Goal: Task Accomplishment & Management: Use online tool/utility

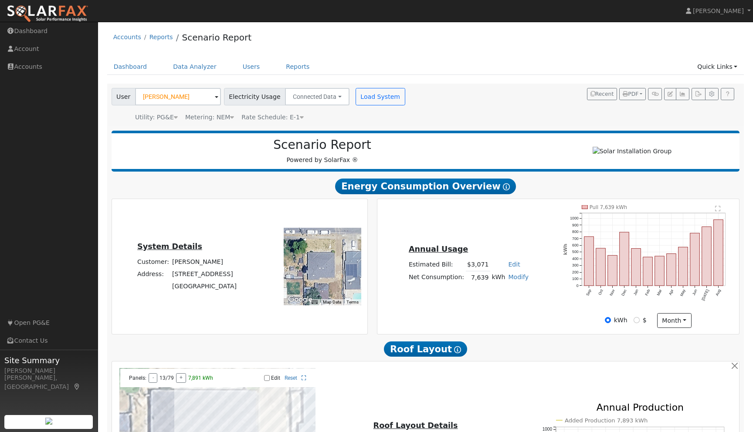
click at [502, 124] on div "User Gayle Riley Account Default Account Default Account 817 Pine Street, Oakda…" at bounding box center [425, 105] width 637 height 43
click at [737, 69] on link "Quick Links" at bounding box center [716, 67] width 53 height 16
click at [700, 86] on link "Quick Add" at bounding box center [700, 85] width 88 height 12
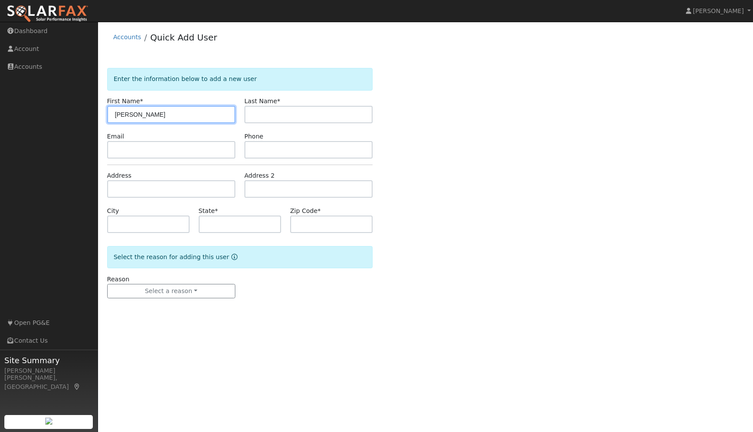
type input "[PERSON_NAME]"
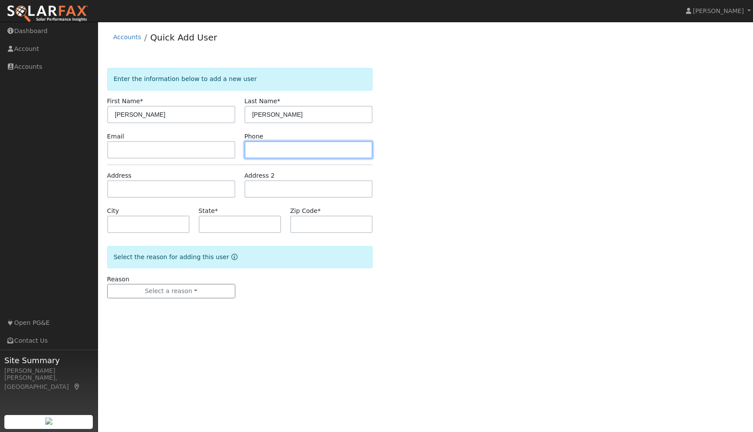
click at [276, 156] on input "text" at bounding box center [308, 149] width 128 height 17
type input "[PHONE_NUMBER]"
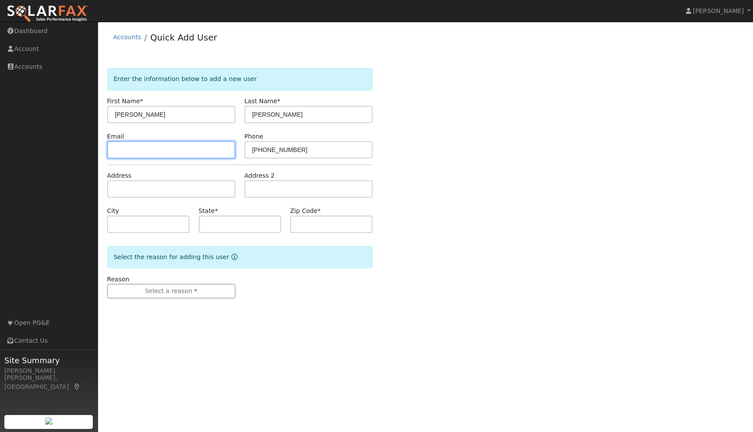
click at [153, 151] on input "text" at bounding box center [171, 149] width 128 height 17
paste input "kathrine.flores09@gmail.com"
type input "kathrine.flores09@gmail.com"
click at [530, 189] on div "Enter the information below to add a new user First Name * Kathrine Last Name *…" at bounding box center [425, 192] width 637 height 248
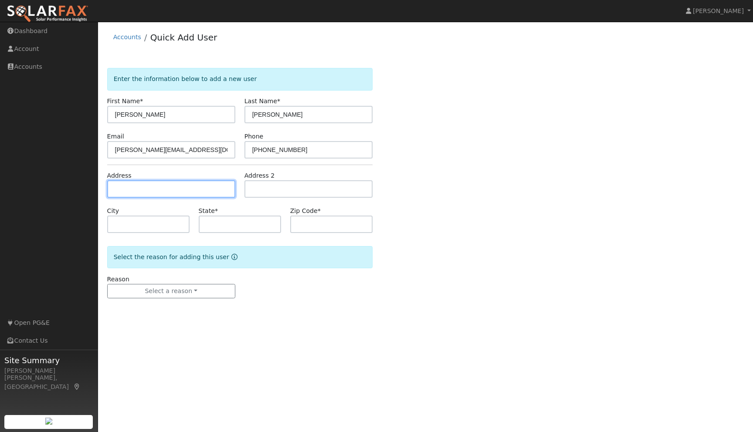
click at [148, 186] on input "text" at bounding box center [171, 188] width 128 height 17
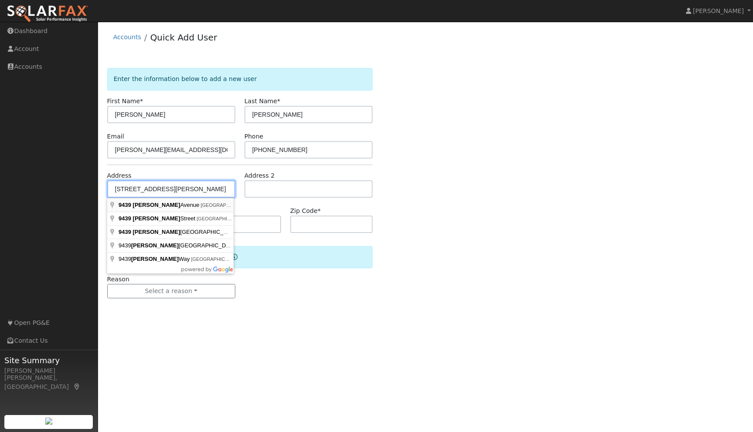
type input "9439 Sawyer Avenue"
type input "Oakdale"
type input "CA"
type input "95361"
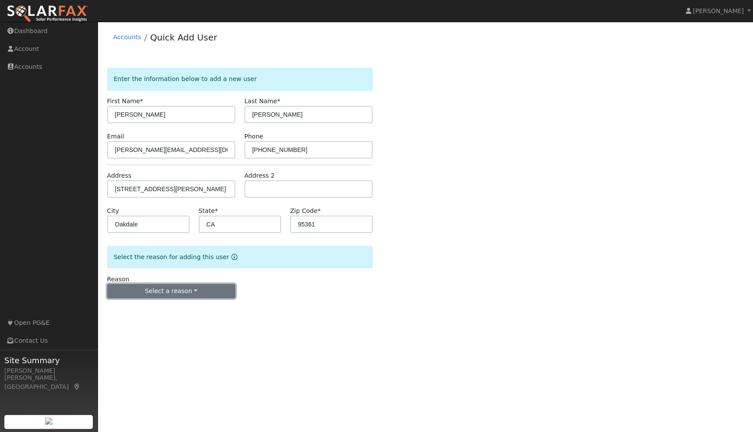
click at [205, 293] on button "Select a reason" at bounding box center [171, 291] width 128 height 15
click at [136, 309] on link "New lead" at bounding box center [156, 309] width 96 height 12
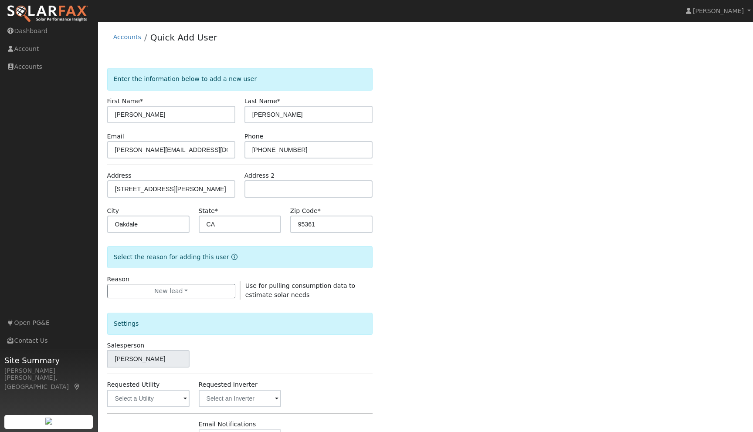
click at [505, 308] on div "Enter the information below to add a new user First Name * Kathrine Last Name *…" at bounding box center [425, 314] width 637 height 492
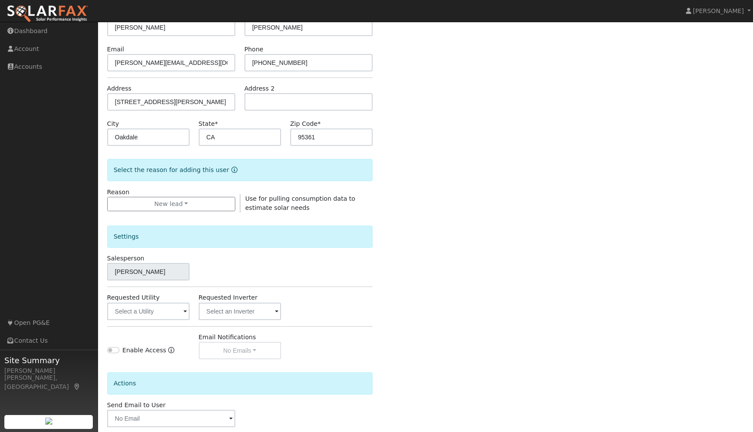
scroll to position [132, 0]
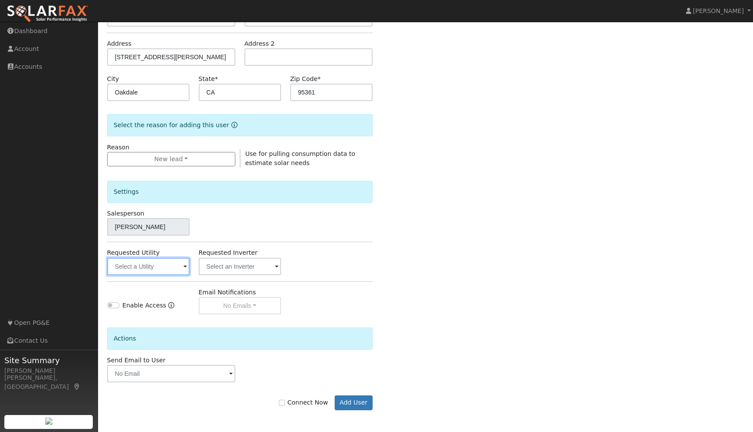
click at [181, 268] on input "text" at bounding box center [148, 266] width 82 height 17
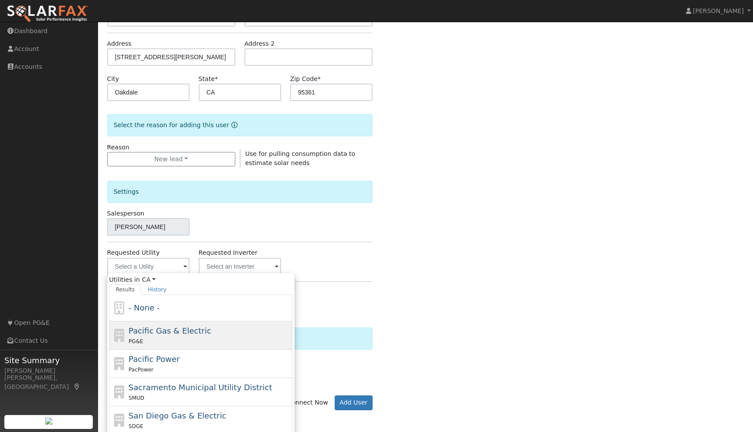
click at [167, 332] on span "Pacific Gas & Electric" at bounding box center [170, 330] width 82 height 9
type input "Pacific Gas & Electric"
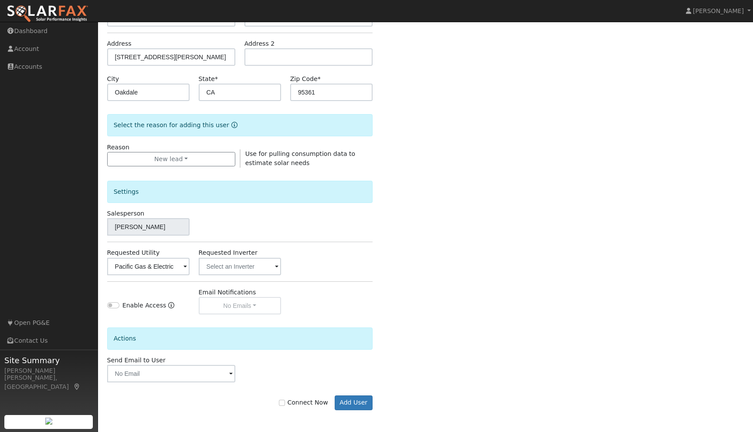
click at [469, 285] on div "Enter the information below to add a new user First Name * Kathrine Last Name *…" at bounding box center [425, 182] width 637 height 492
click at [285, 401] on input "Connect Now" at bounding box center [282, 403] width 6 height 6
checkbox input "true"
click at [353, 399] on button "Add User" at bounding box center [354, 403] width 38 height 15
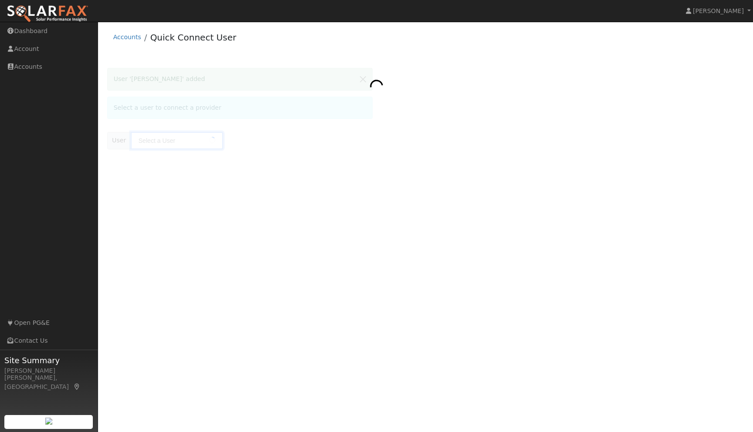
type input "[PERSON_NAME]"
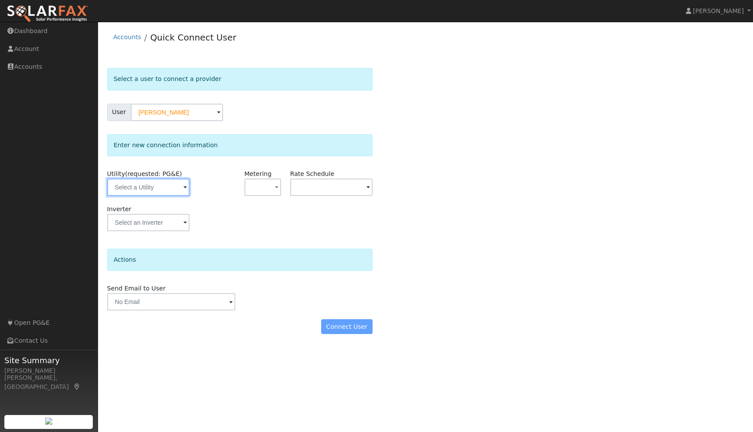
click at [181, 189] on input "text" at bounding box center [148, 187] width 82 height 17
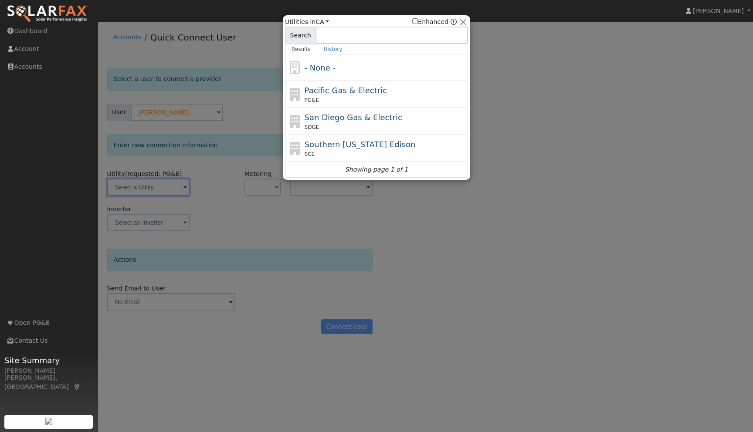
click at [181, 189] on div at bounding box center [376, 216] width 753 height 432
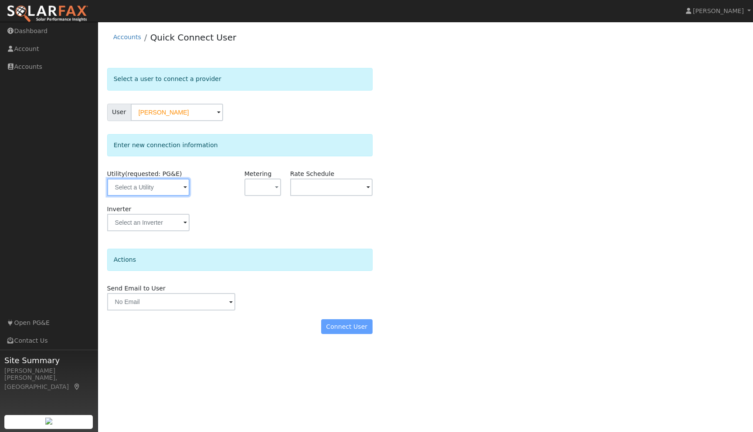
click at [181, 189] on input "text" at bounding box center [148, 187] width 82 height 17
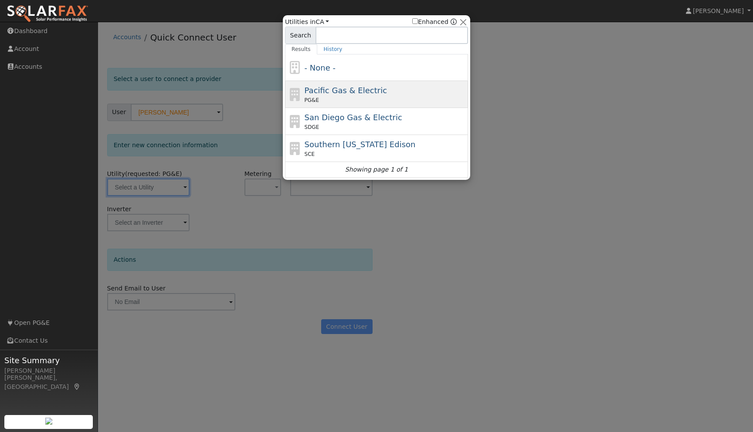
click at [318, 94] on span "Pacific Gas & Electric" at bounding box center [345, 90] width 82 height 9
type input "PG&E"
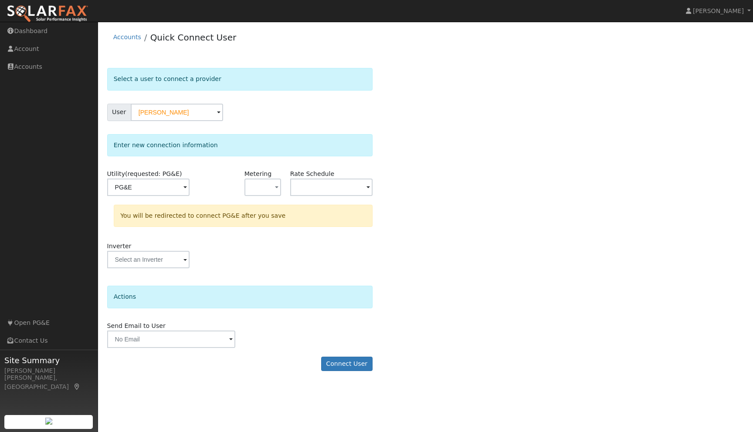
click at [486, 186] on div "Select a user to connect a provider User Kathrine Flores Account Default Accoun…" at bounding box center [425, 224] width 637 height 312
click at [345, 363] on button "Connect User" at bounding box center [346, 364] width 51 height 15
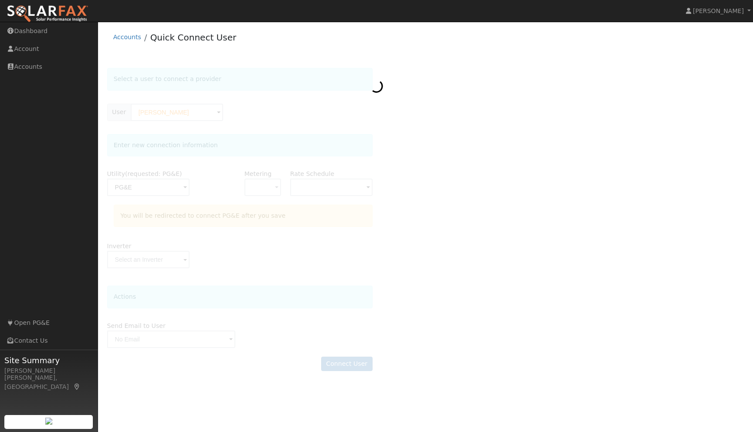
click at [495, 268] on div at bounding box center [425, 224] width 637 height 312
click at [566, 136] on div at bounding box center [425, 224] width 637 height 312
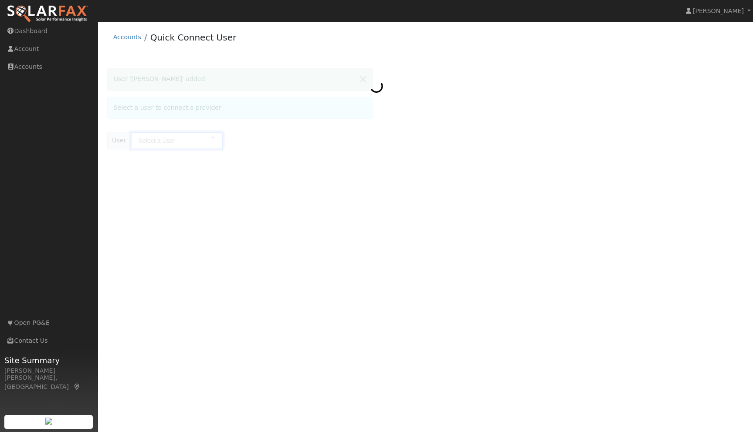
type input "[PERSON_NAME]"
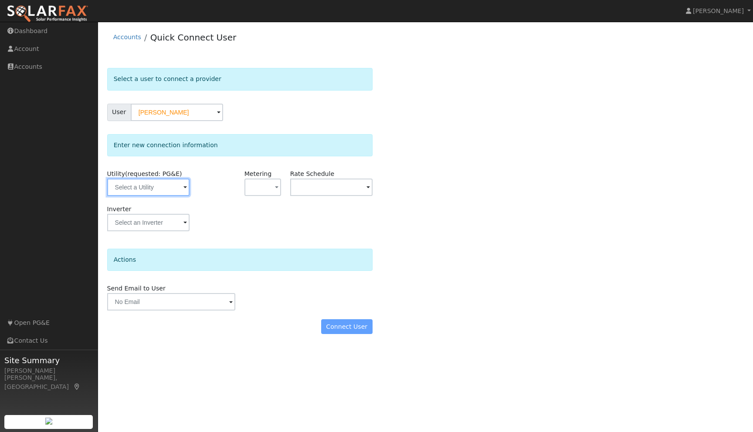
click at [177, 188] on input "text" at bounding box center [148, 187] width 82 height 17
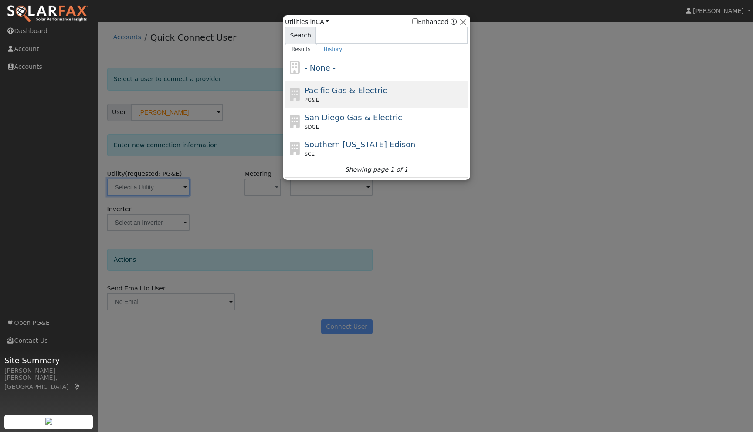
click at [340, 90] on span "Pacific Gas & Electric" at bounding box center [345, 90] width 82 height 9
type input "PG&E"
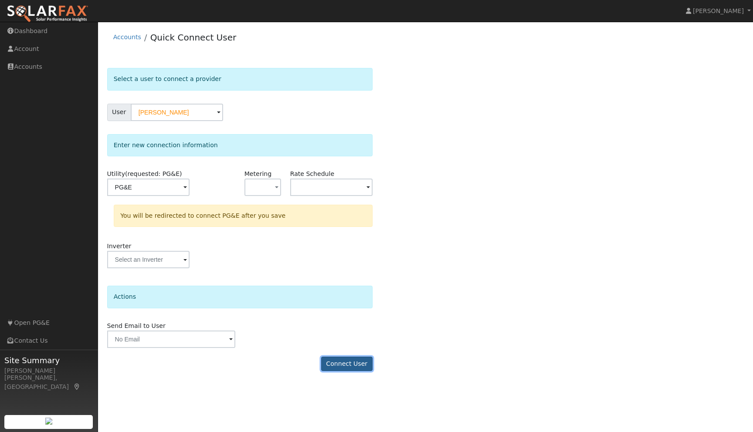
click at [342, 363] on button "Connect User" at bounding box center [346, 364] width 51 height 15
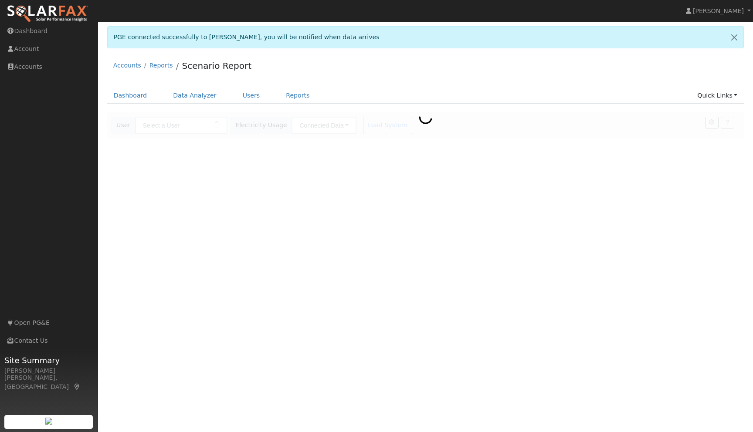
type input "[PERSON_NAME]"
type input "Pacific Gas & Electric"
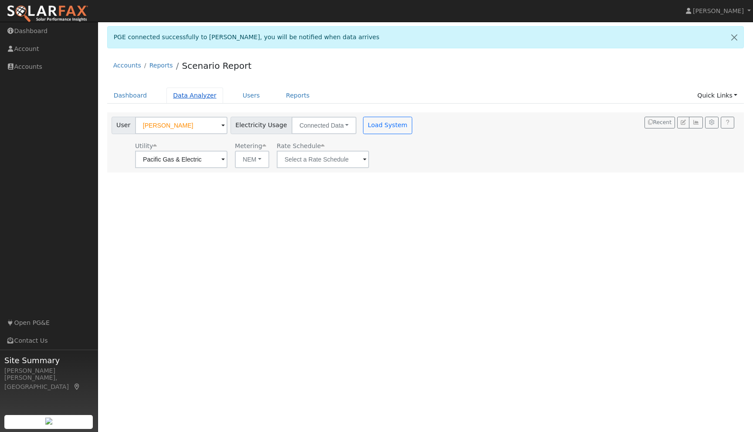
click at [190, 99] on link "Data Analyzer" at bounding box center [194, 96] width 57 height 16
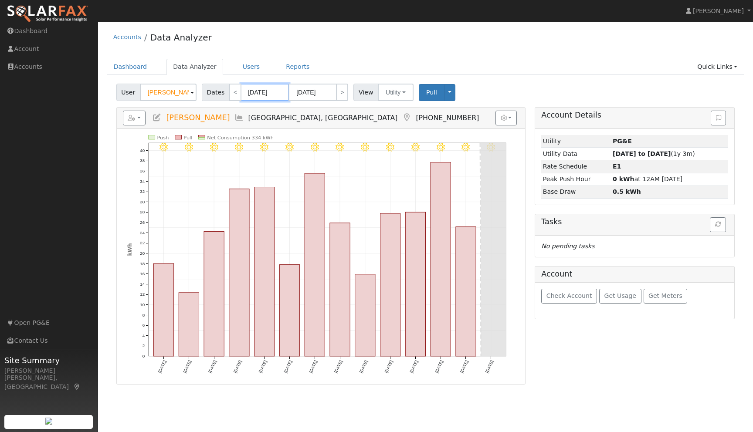
click at [266, 92] on input "09/10/2025" at bounding box center [265, 92] width 48 height 17
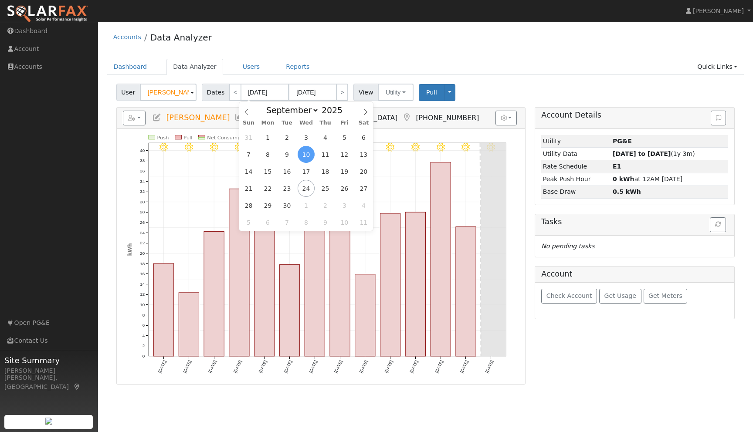
click at [193, 93] on span at bounding box center [191, 93] width 3 height 10
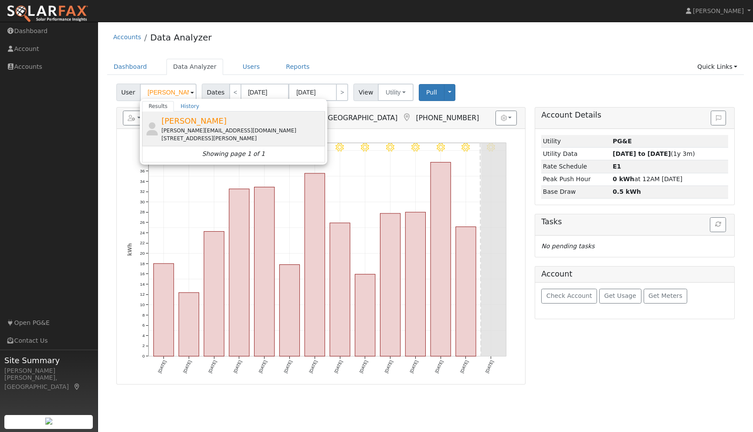
click at [189, 120] on span "[PERSON_NAME]" at bounding box center [193, 120] width 65 height 9
type input "[PERSON_NAME]"
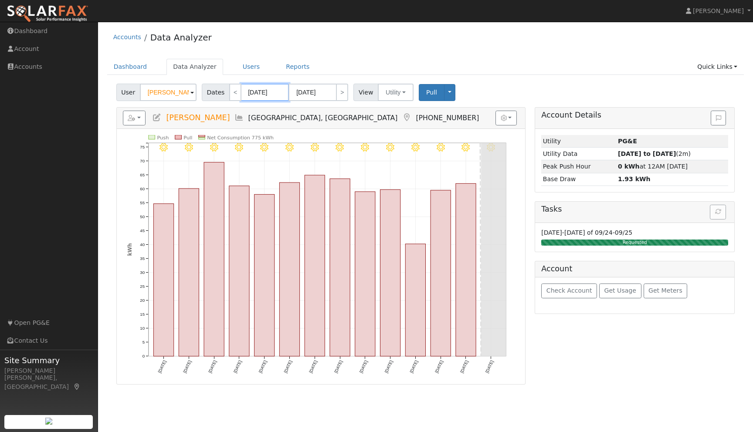
click at [269, 92] on input "09/10/2025" at bounding box center [265, 92] width 48 height 17
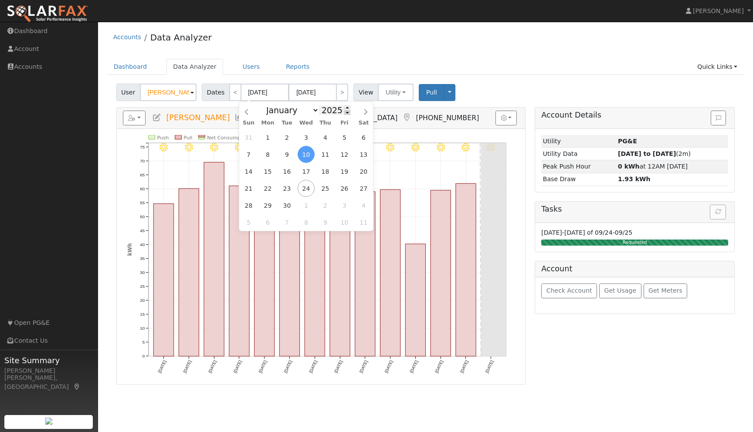
click at [344, 115] on span at bounding box center [347, 112] width 6 height 5
click at [403, 54] on div "Accounts Data Analyzer Dashboard Data Analyzer Users Reports Quick Links Quick …" at bounding box center [425, 205] width 646 height 359
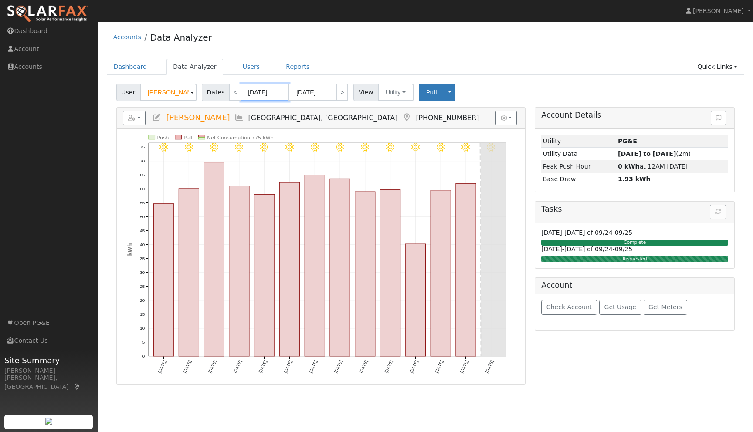
click at [277, 95] on body "installed Jason Kerr Jason Kerr Profile Help Center Terms Of Service See What's…" at bounding box center [376, 227] width 753 height 410
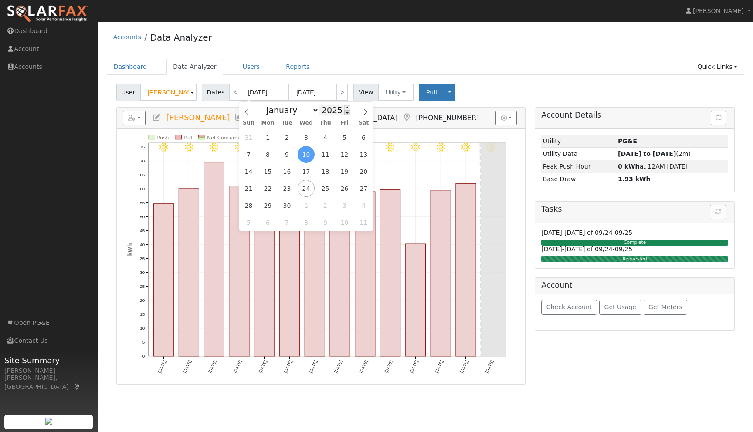
click at [344, 114] on span at bounding box center [347, 112] width 6 height 5
type input "2024"
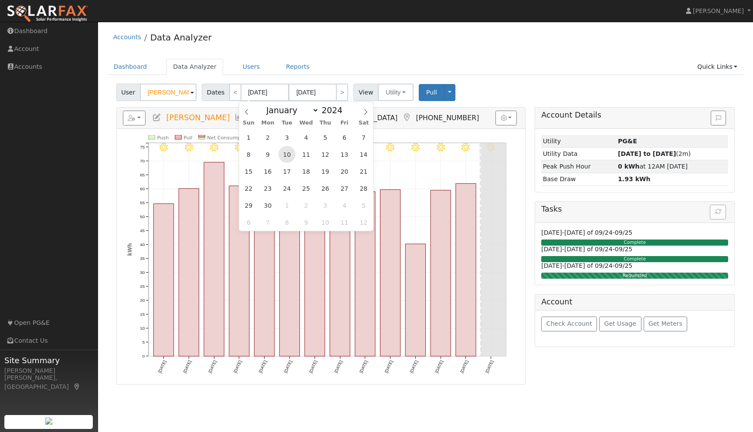
click at [289, 157] on span "10" at bounding box center [286, 154] width 17 height 17
type input "09/10/2024"
type input "09/23/2024"
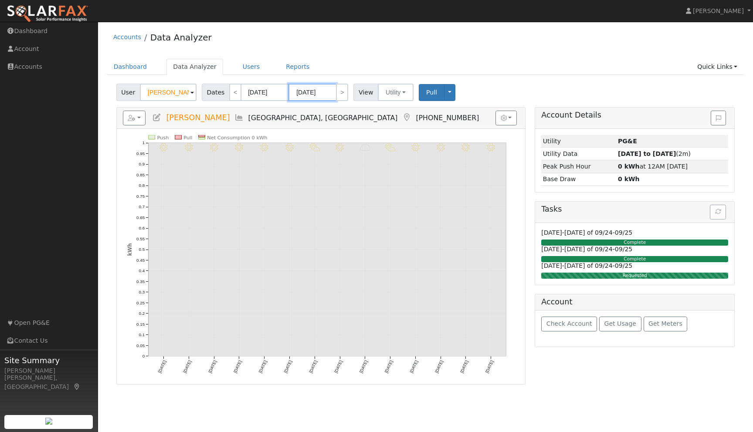
click at [323, 95] on body "installed Jason Kerr Jason Kerr Profile Help Center Terms Of Service See What's…" at bounding box center [376, 227] width 753 height 410
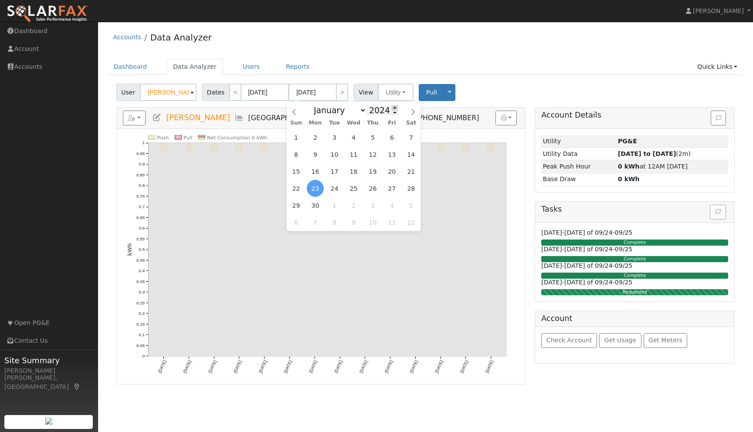
click at [393, 107] on span at bounding box center [395, 107] width 6 height 5
type input "2025"
click at [355, 160] on span "10" at bounding box center [353, 154] width 17 height 17
type input "09/10/2025"
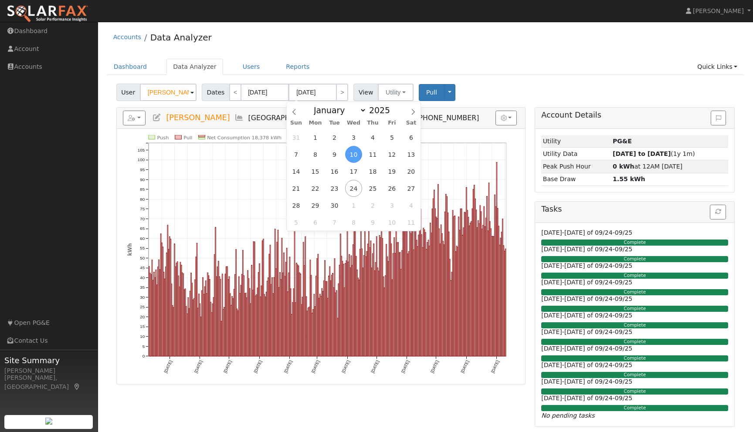
click at [642, 44] on div "Accounts Data Analyzer" at bounding box center [425, 39] width 637 height 27
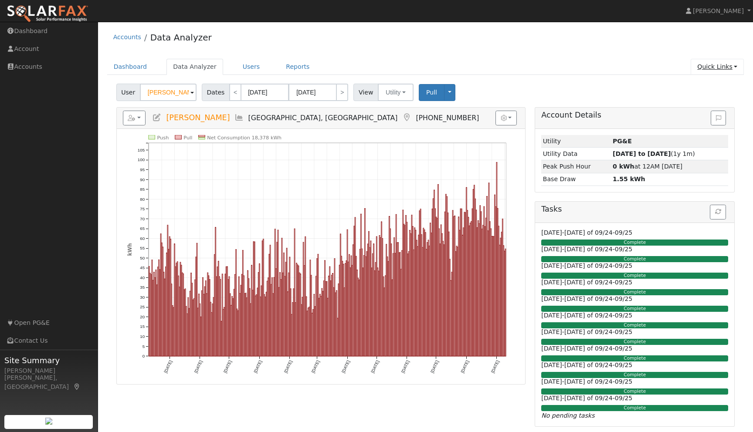
click at [733, 68] on link "Quick Links" at bounding box center [716, 67] width 53 height 16
click at [693, 117] on link "Run a Scenario Report" at bounding box center [700, 117] width 88 height 12
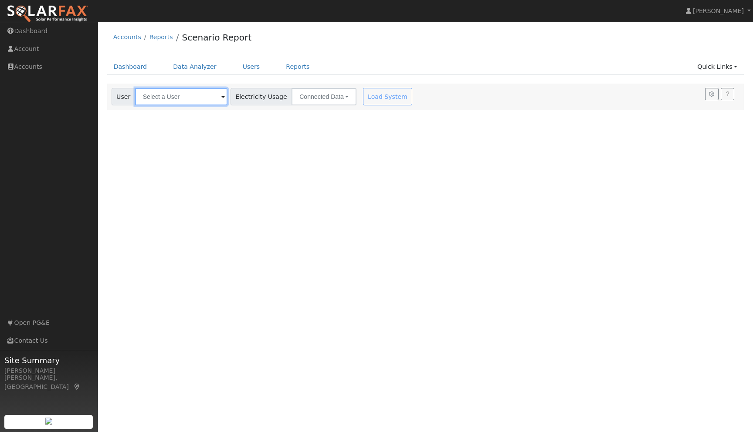
click at [200, 98] on input "text" at bounding box center [181, 96] width 92 height 17
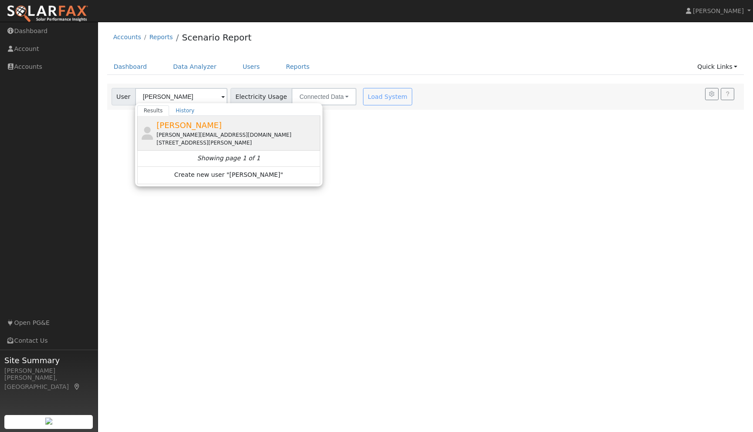
click at [187, 126] on span "[PERSON_NAME]" at bounding box center [188, 125] width 65 height 9
type input "[PERSON_NAME]"
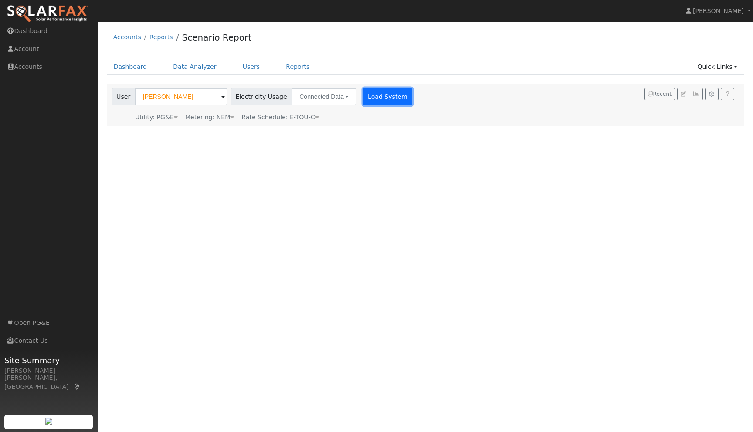
click at [379, 101] on button "Load System" at bounding box center [388, 96] width 50 height 17
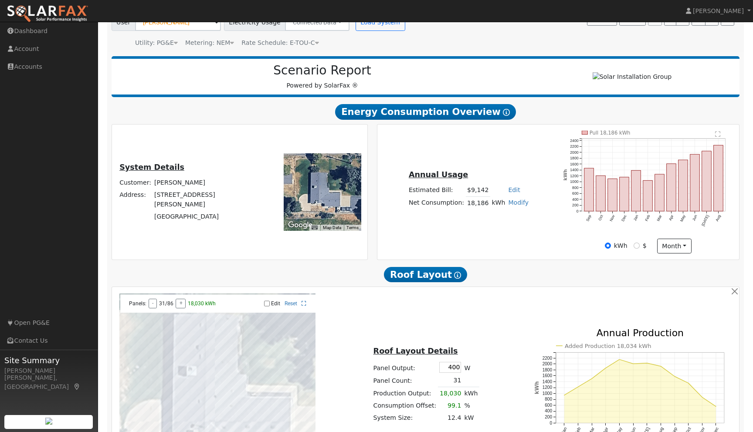
scroll to position [73, 0]
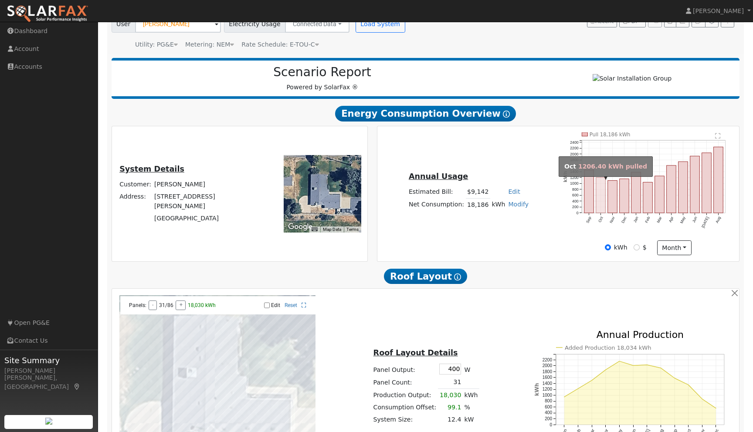
click at [599, 205] on rect "onclick=""" at bounding box center [601, 196] width 10 height 36
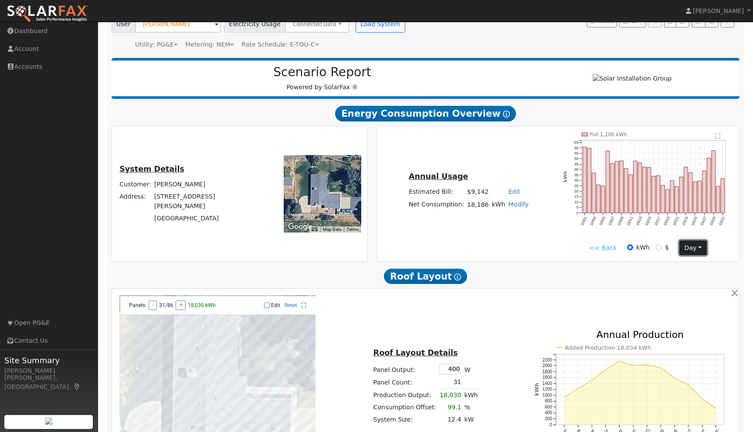
click at [698, 255] on button "day" at bounding box center [692, 247] width 27 height 15
click at [692, 295] on link "Month" at bounding box center [710, 290] width 61 height 12
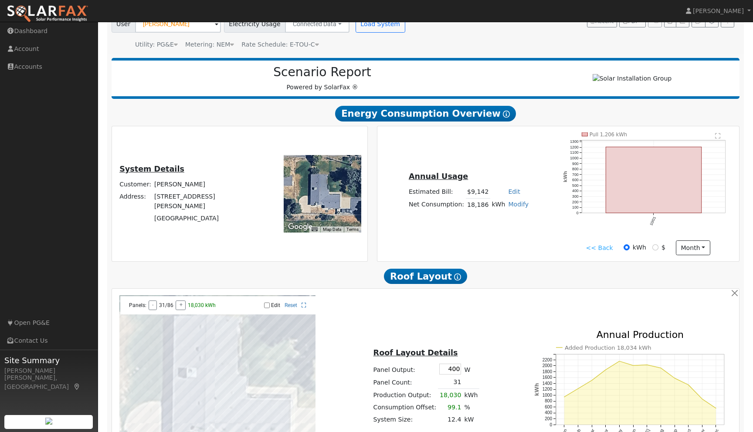
click at [602, 253] on link "<< Back" at bounding box center [598, 248] width 27 height 9
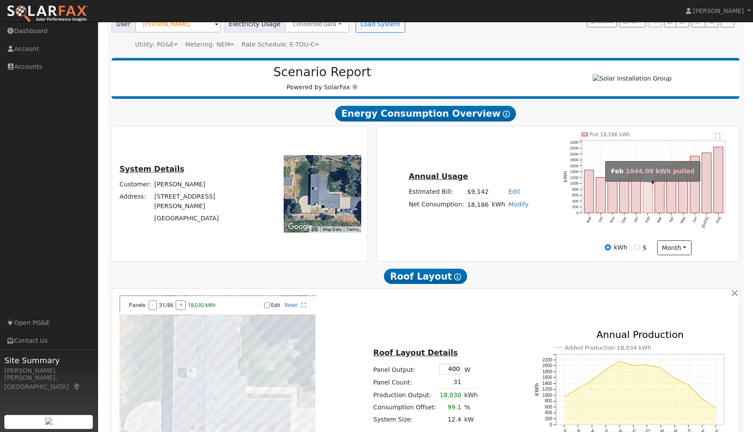
click at [644, 203] on rect "onclick=""" at bounding box center [648, 198] width 10 height 31
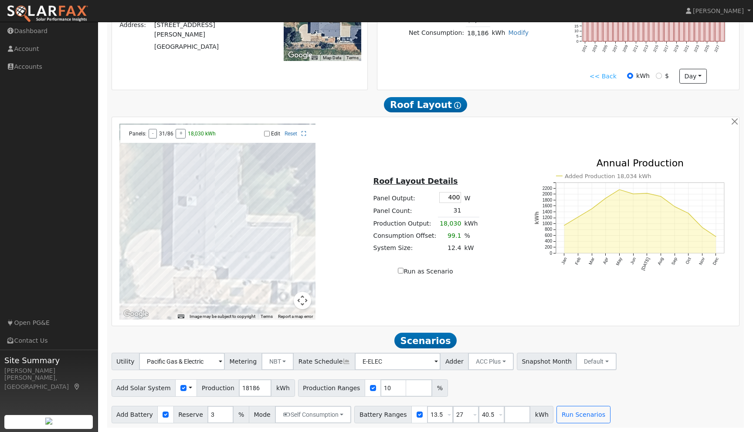
scroll to position [248, 0]
drag, startPoint x: 384, startPoint y: 389, endPoint x: 372, endPoint y: 389, distance: 12.6
click at [380, 389] on input "10" at bounding box center [393, 387] width 26 height 17
type input "120"
type input "140"
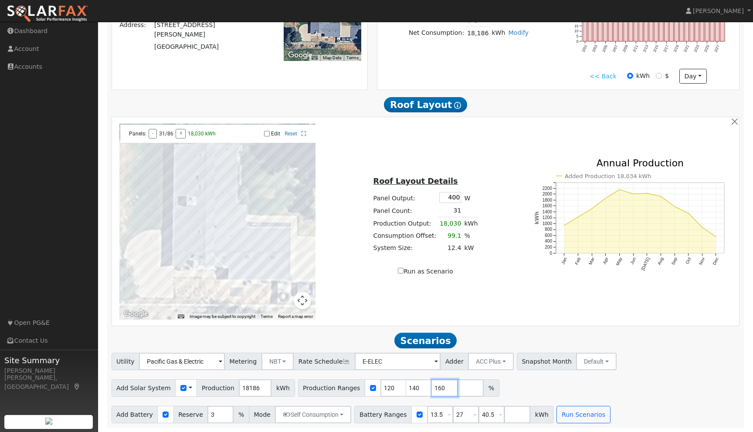
type input "160"
click at [646, 384] on div "Add Solar System Use CSV Data Production 18186 kWh Production Ranges 120 140 16…" at bounding box center [425, 386] width 631 height 20
drag, startPoint x: 436, startPoint y: 416, endPoint x: 409, endPoint y: 414, distance: 27.5
click at [409, 414] on div "Battery Ranges 13.5 Overrides Reserve % Mode None None Self Consumption Peak Sa…" at bounding box center [453, 414] width 199 height 17
type input "10"
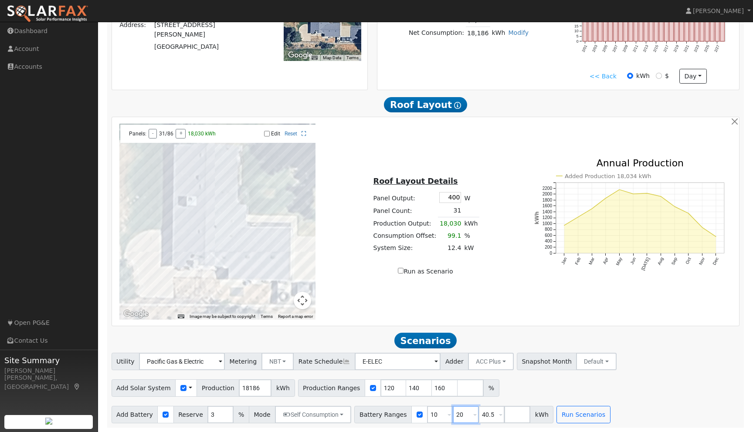
type input "20"
type input "30"
click at [646, 408] on div "Add Battery Reserve 3 % Mode Self Consumption Self Consumption Peak Savings ACC…" at bounding box center [425, 413] width 631 height 20
click at [573, 414] on button "Run Scenarios" at bounding box center [583, 414] width 54 height 17
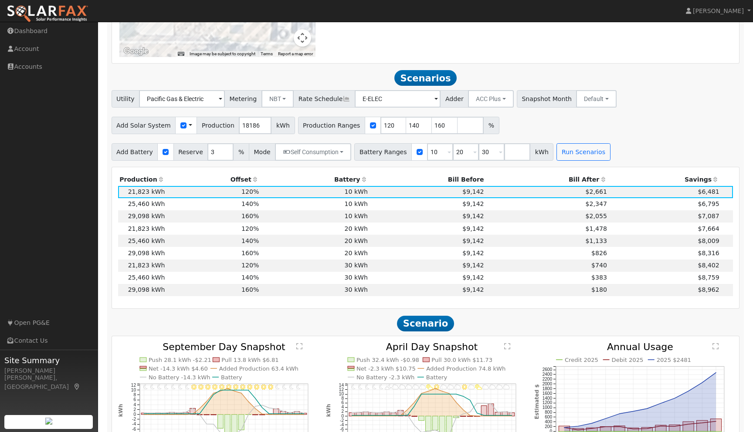
scroll to position [509, 0]
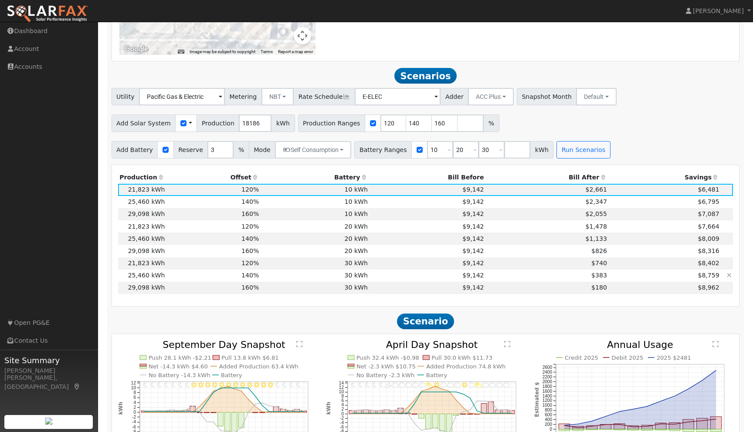
click at [134, 279] on td "25,460 kWh" at bounding box center [142, 276] width 48 height 12
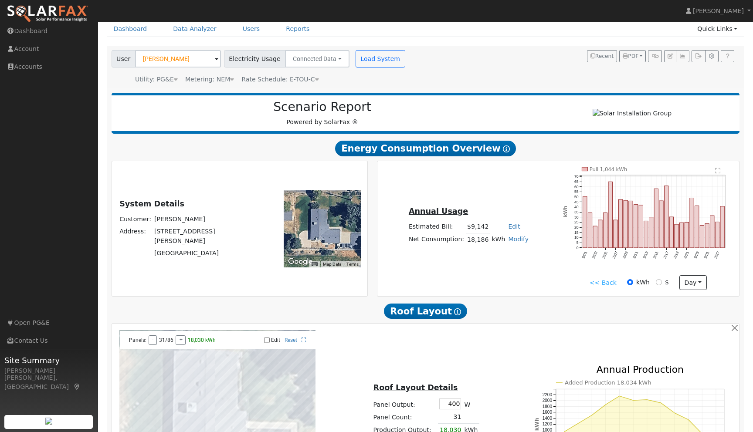
scroll to position [0, 0]
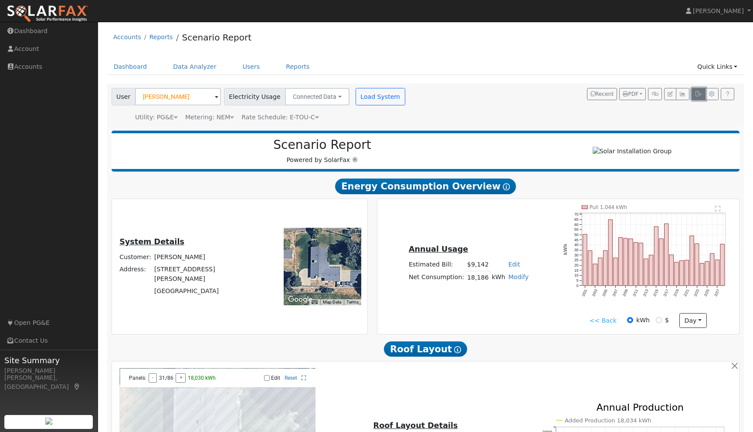
click at [696, 95] on icon "button" at bounding box center [698, 93] width 7 height 5
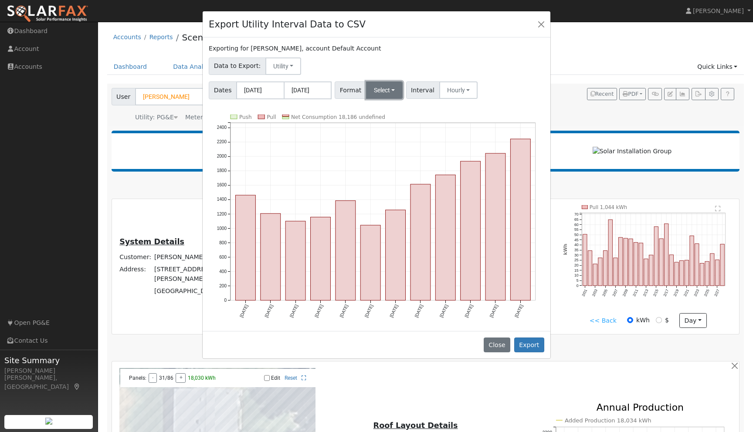
click at [392, 88] on button "Select" at bounding box center [384, 89] width 37 height 17
click at [381, 189] on link "OpenSolar" at bounding box center [396, 189] width 62 height 12
click at [531, 349] on button "Export" at bounding box center [529, 345] width 30 height 15
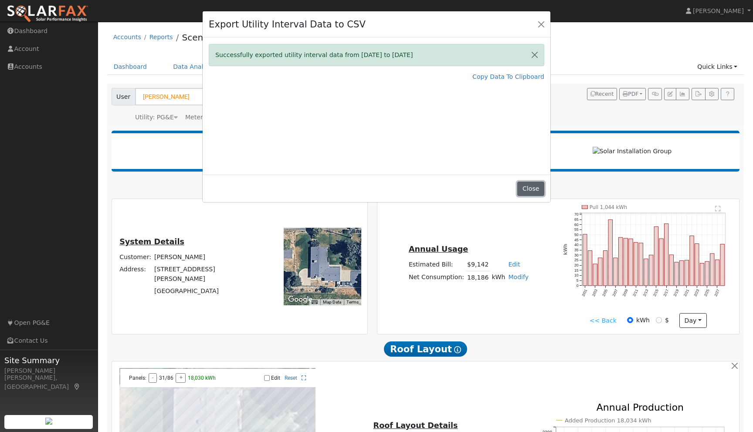
click at [532, 188] on button "Close" at bounding box center [530, 189] width 27 height 15
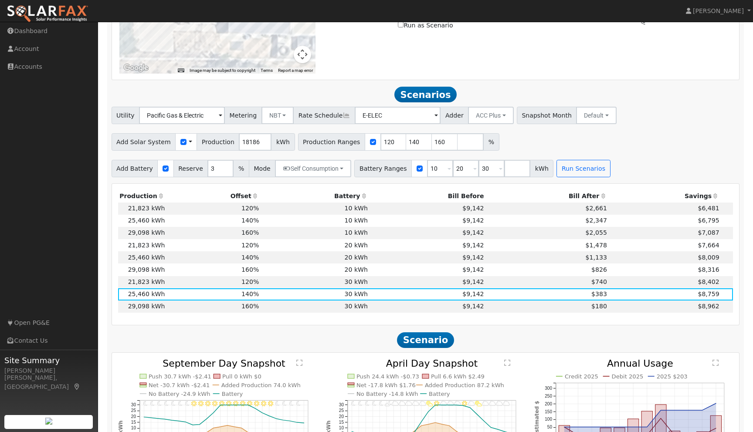
scroll to position [491, 0]
